Goal: Information Seeking & Learning: Check status

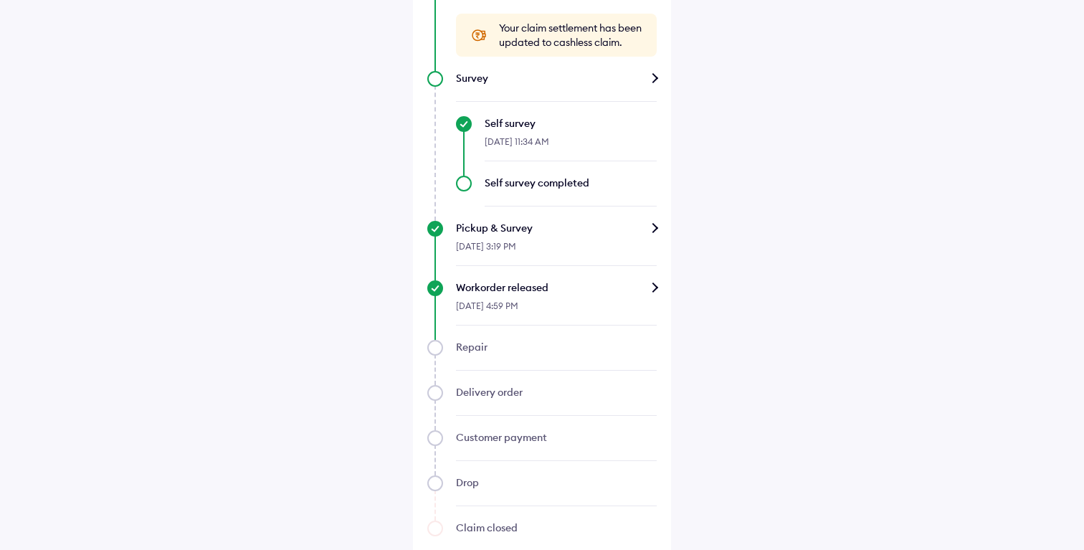
scroll to position [889, 0]
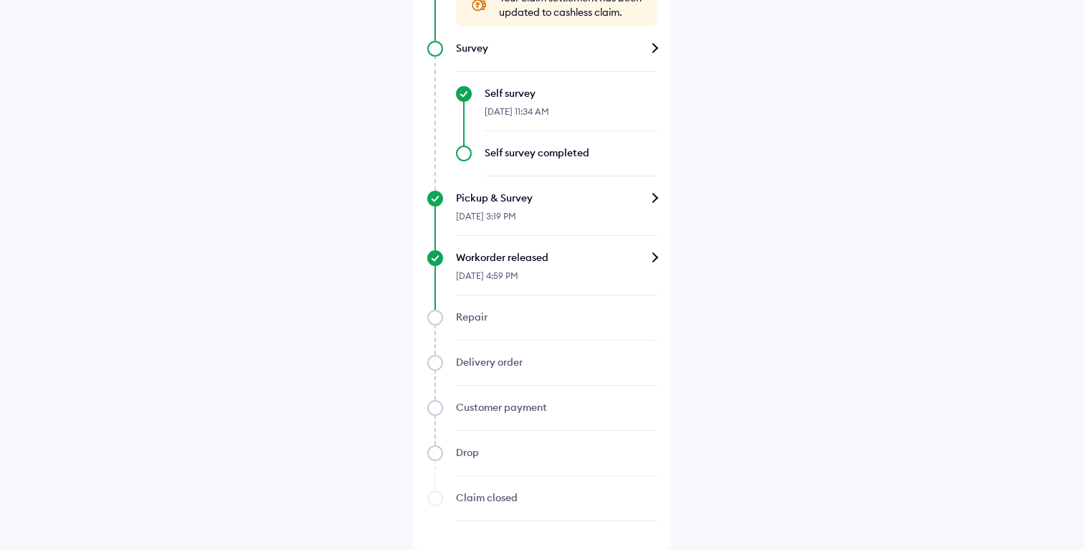
click at [556, 256] on div "Workorder released" at bounding box center [556, 257] width 201 height 14
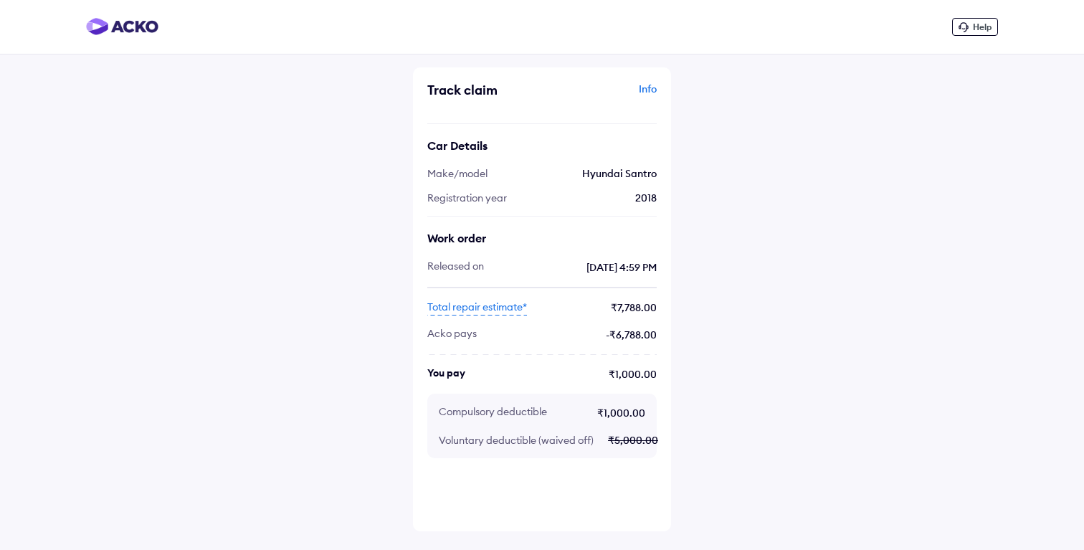
click at [484, 309] on span "Total repair estimate*" at bounding box center [477, 308] width 100 height 16
drag, startPoint x: 616, startPoint y: 334, endPoint x: 686, endPoint y: 334, distance: 69.5
click at [686, 334] on div "Help Track claim Info Car Details Make/model Hyundai Santro Registration year […" at bounding box center [542, 275] width 1084 height 550
